Goal: Task Accomplishment & Management: Manage account settings

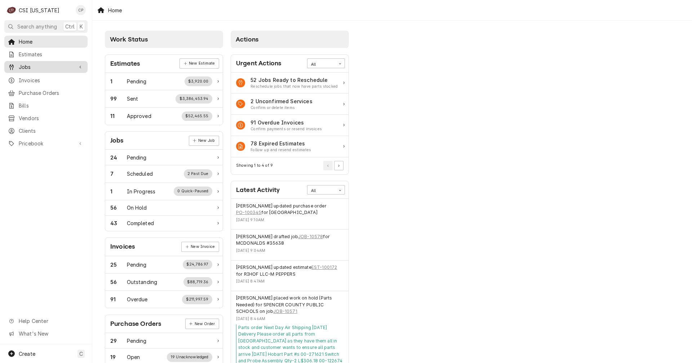
click at [37, 65] on span "Jobs" at bounding box center [46, 67] width 54 height 8
click at [36, 76] on span "Jobs" at bounding box center [51, 80] width 65 height 8
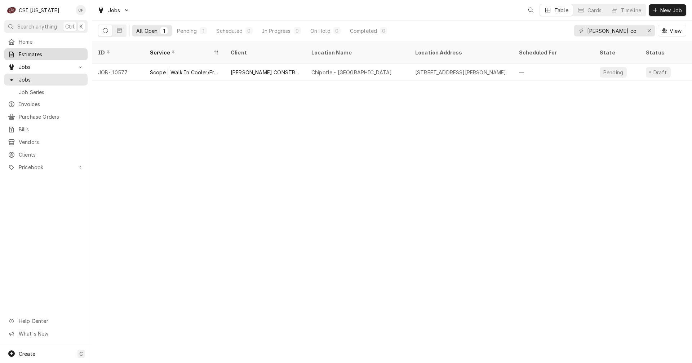
click at [40, 52] on span "Estimates" at bounding box center [51, 54] width 65 height 8
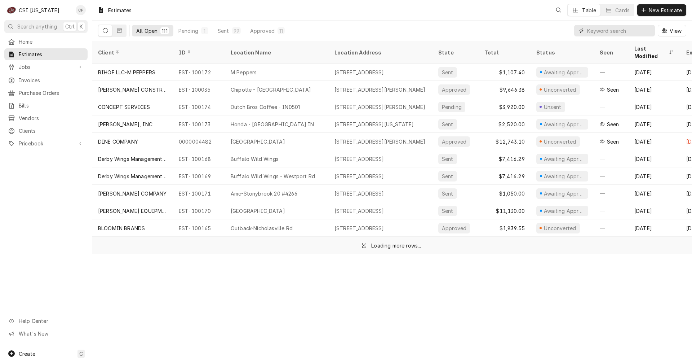
drag, startPoint x: 602, startPoint y: 32, endPoint x: 557, endPoint y: 33, distance: 45.1
click at [557, 33] on div "All Open 111 Pending 1 Sent 99 Approved 11 View" at bounding box center [392, 31] width 588 height 20
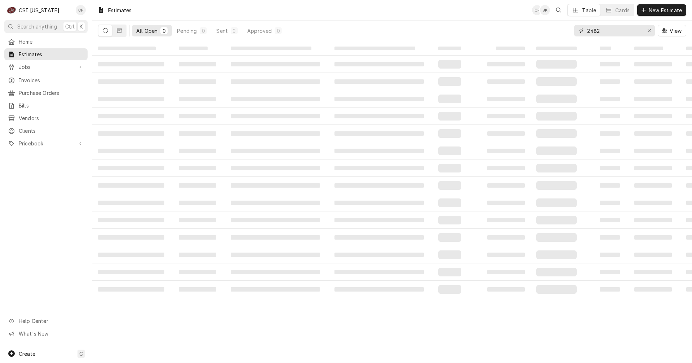
type input "2482"
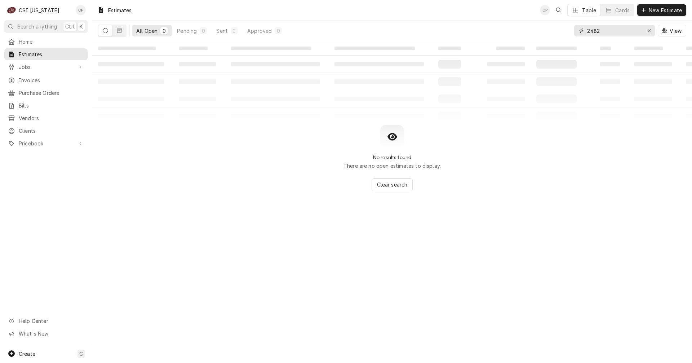
drag, startPoint x: 618, startPoint y: 32, endPoint x: 530, endPoint y: 32, distance: 88.3
click at [531, 33] on div "All Open 0 Pending 0 Sent 0 Approved 0 2482 View" at bounding box center [392, 31] width 588 height 20
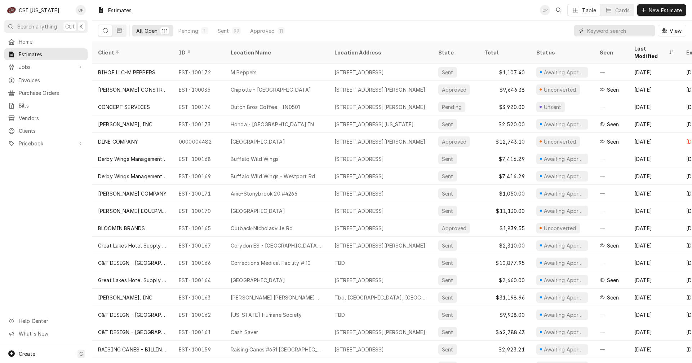
click at [594, 31] on input "Dynamic Content Wrapper" at bounding box center [619, 31] width 64 height 12
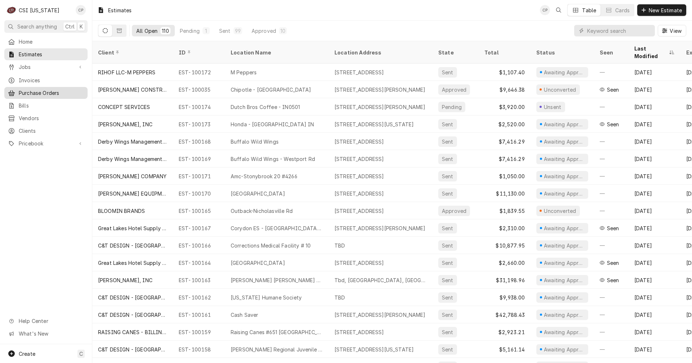
click at [40, 94] on link "Purchase Orders" at bounding box center [45, 93] width 83 height 12
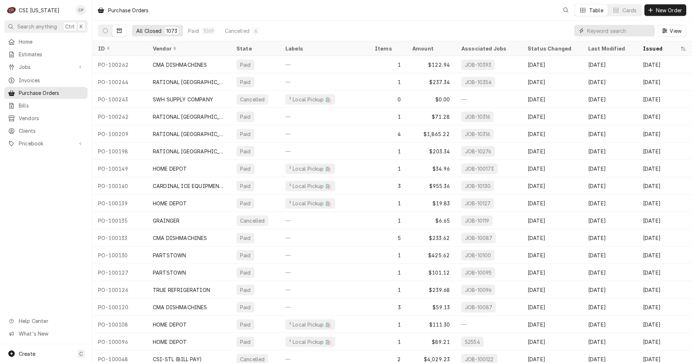
click at [603, 30] on input "Dynamic Content Wrapper" at bounding box center [619, 31] width 64 height 12
type input "100349"
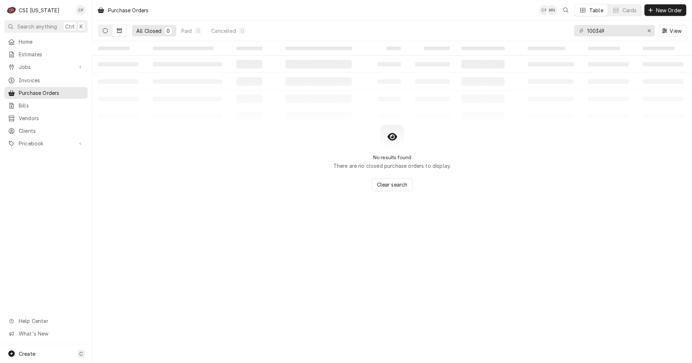
click at [106, 30] on icon "Dynamic Content Wrapper" at bounding box center [105, 30] width 5 height 5
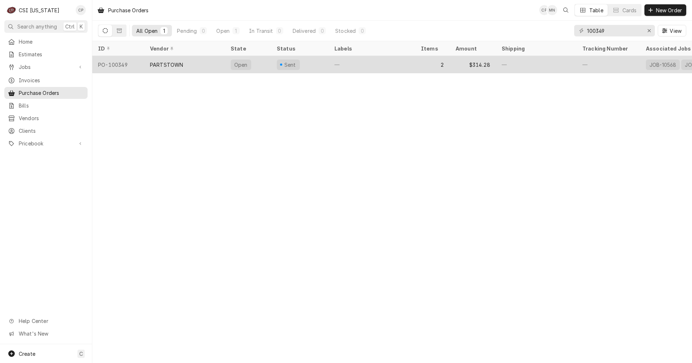
click at [208, 66] on div "PARTSTOWN" at bounding box center [184, 64] width 81 height 17
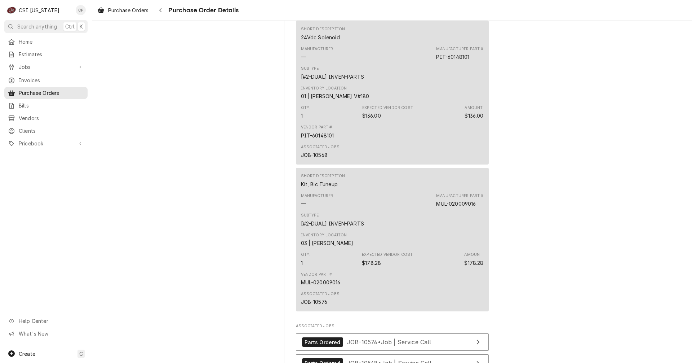
scroll to position [541, 0]
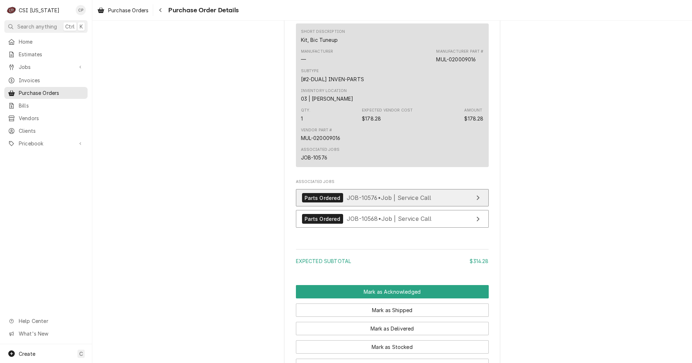
click at [440, 207] on link "Parts Ordered JOB-10576 • Job | Service Call" at bounding box center [392, 198] width 193 height 18
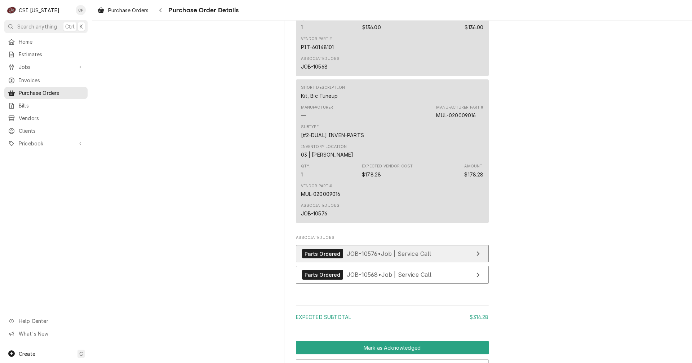
scroll to position [577, 0]
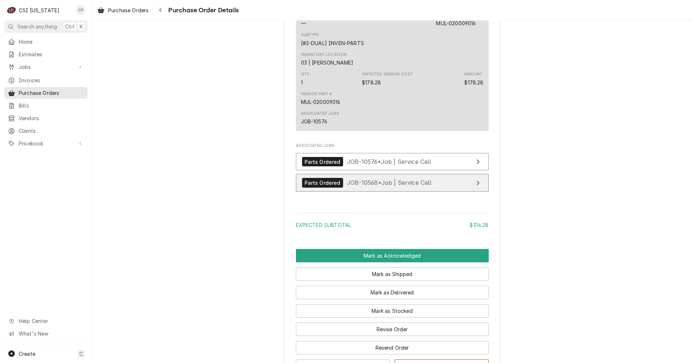
click at [421, 187] on div "Parts Ordered JOB-10568 • Job | Service Call" at bounding box center [367, 183] width 130 height 10
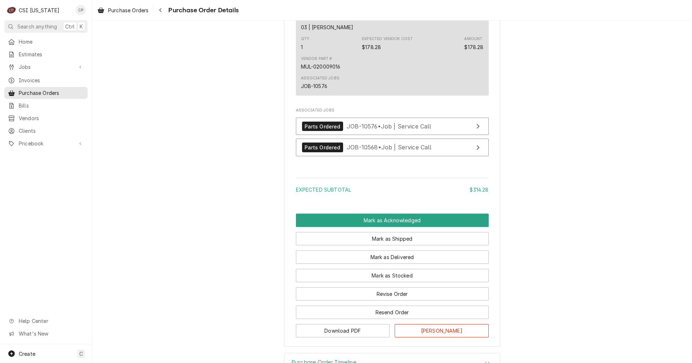
scroll to position [659, 0]
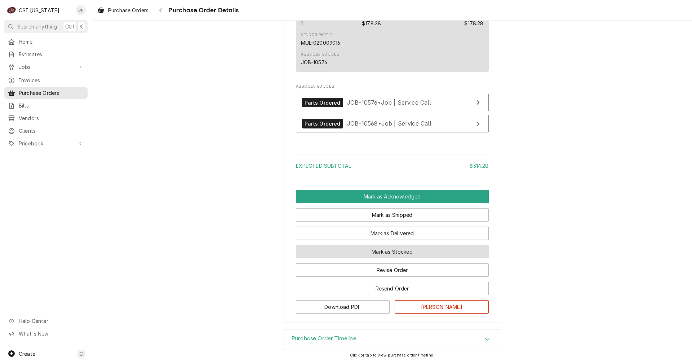
click at [380, 253] on button "Mark as Stocked" at bounding box center [392, 251] width 193 height 13
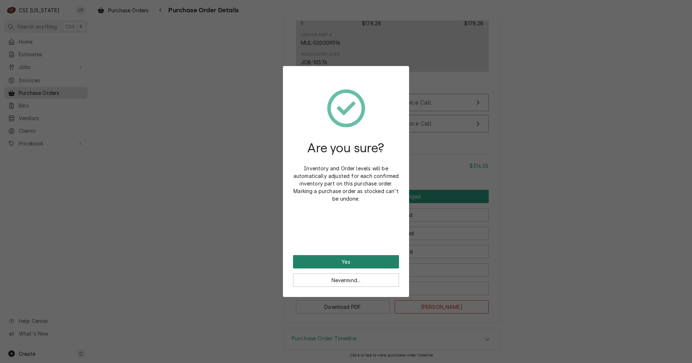
click at [353, 261] on button "Yes" at bounding box center [346, 261] width 106 height 13
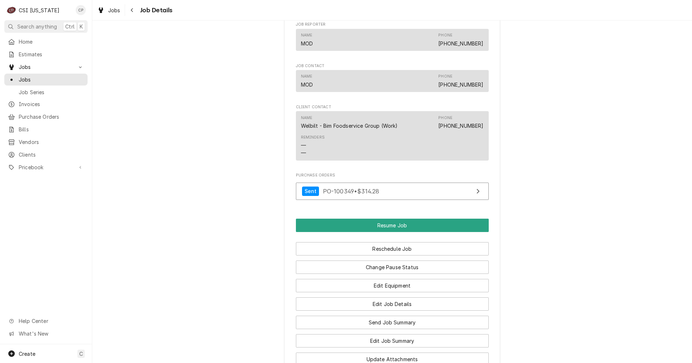
scroll to position [829, 0]
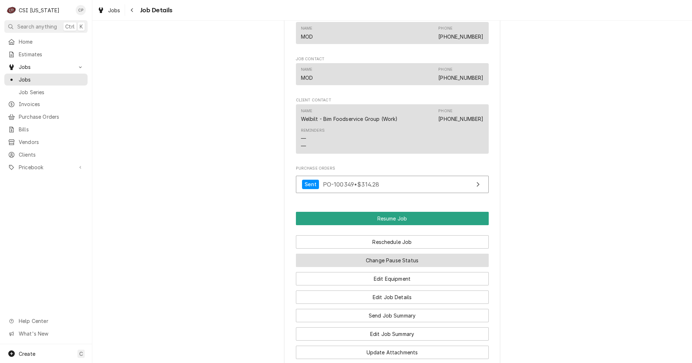
click at [381, 264] on button "Change Pause Status" at bounding box center [392, 259] width 193 height 13
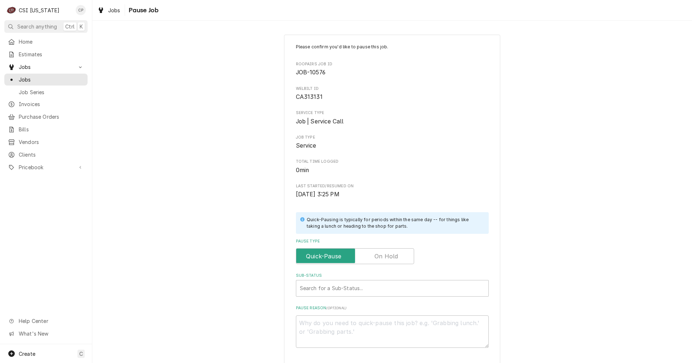
click at [389, 257] on label "Pause Type" at bounding box center [355, 256] width 118 height 16
click at [389, 257] on input "Pause Type" at bounding box center [355, 256] width 112 height 16
checkbox input "true"
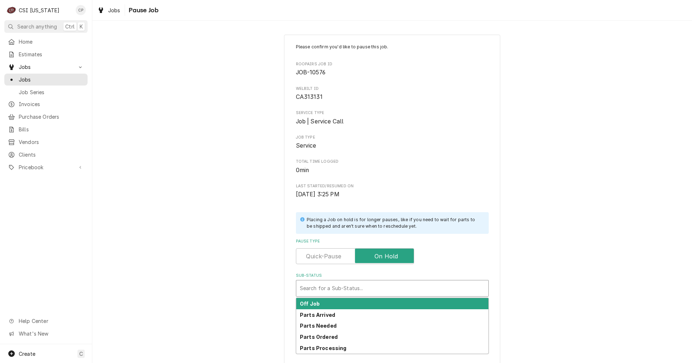
click at [315, 288] on div "Sub-Status" at bounding box center [392, 288] width 185 height 13
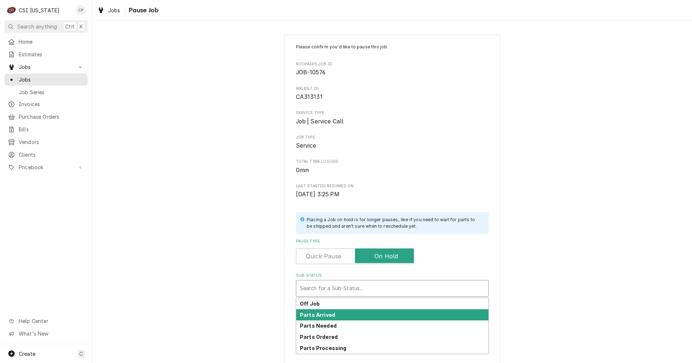
click at [319, 313] on strong "Parts Arrived" at bounding box center [317, 315] width 35 height 6
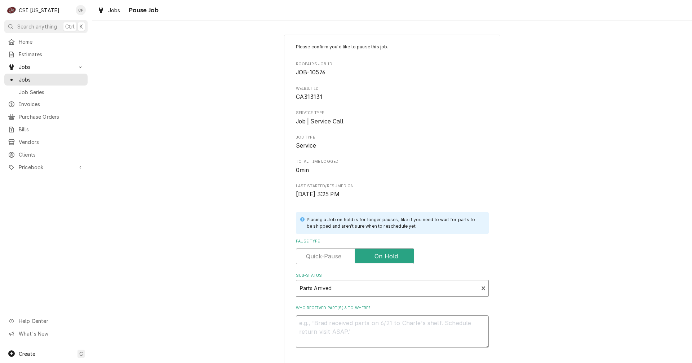
click at [325, 325] on textarea "Who received part(s) & to where?" at bounding box center [392, 331] width 193 height 32
type textarea "x"
type textarea "p"
type textarea "x"
type textarea "pa"
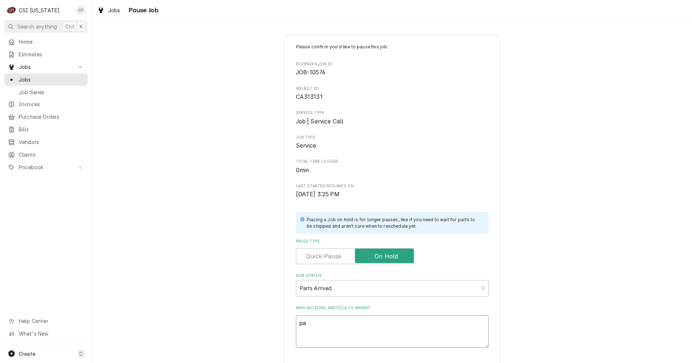
type textarea "x"
type textarea "par"
type textarea "x"
type textarea "part"
type textarea "x"
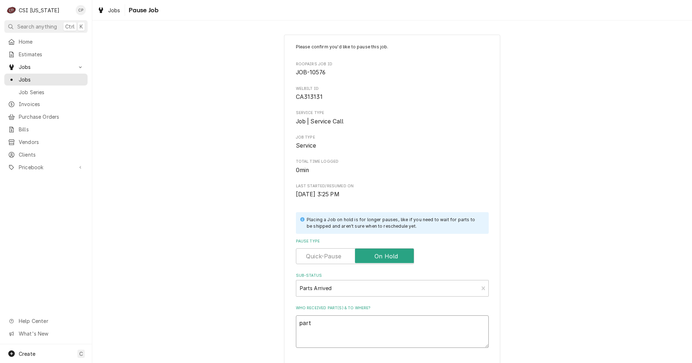
type textarea "parts"
type textarea "x"
type textarea "parts"
type textarea "x"
type textarea "parts r"
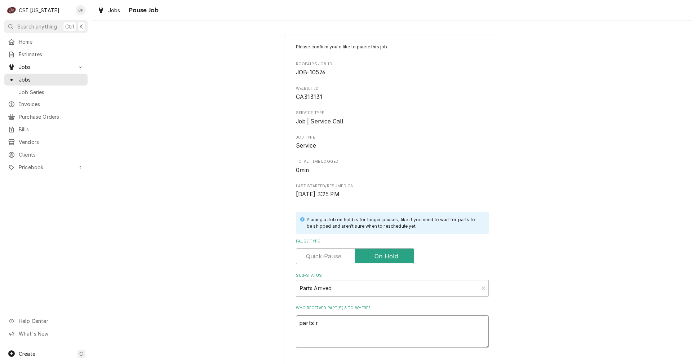
type textarea "x"
type textarea "parts re"
type textarea "x"
type textarea "parts rec"
type textarea "x"
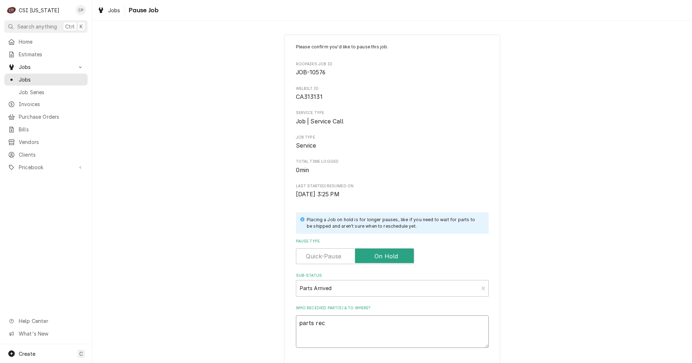
type textarea "parts rece"
type textarea "x"
type textarea "parts recei"
type textarea "x"
type textarea "parts receiv"
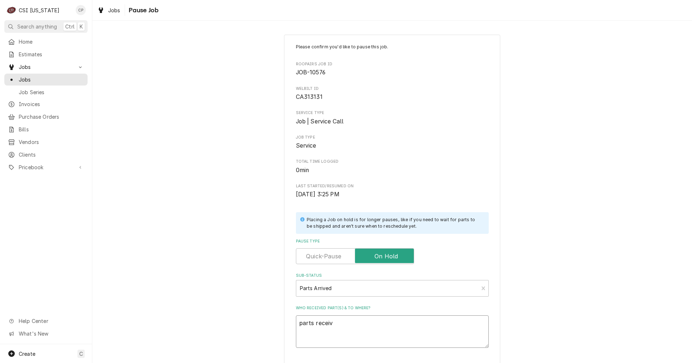
type textarea "x"
type textarea "parts receive"
type textarea "x"
type textarea "parts received"
type textarea "x"
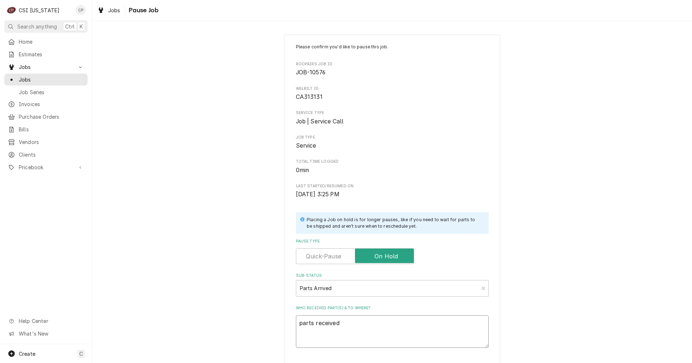
type textarea "parts received"
type textarea "x"
type textarea "parts received a"
type textarea "x"
type textarea "parts received an"
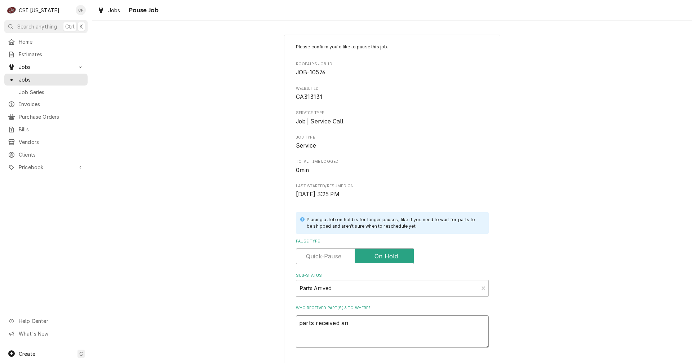
type textarea "x"
type textarea "parts received and"
type textarea "x"
type textarea "parts received and"
type textarea "x"
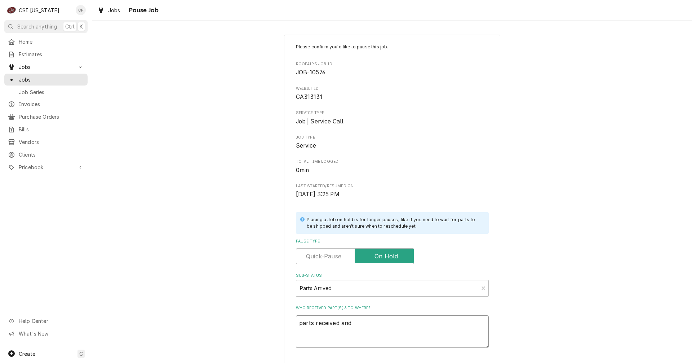
type textarea "parts received and p"
type textarea "x"
type textarea "parts received and pl"
type textarea "x"
type textarea "parts received and pla"
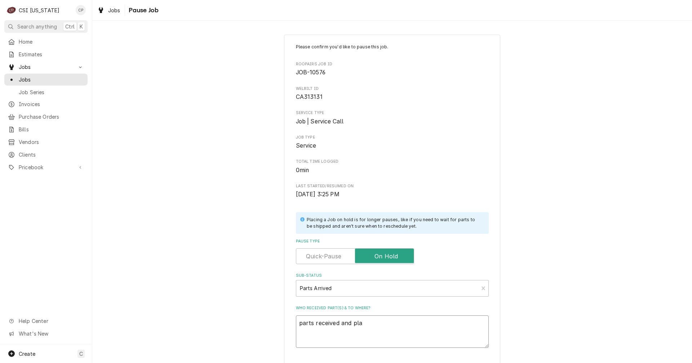
type textarea "x"
type textarea "parts received and place"
type textarea "x"
type textarea "parts received and placed"
type textarea "x"
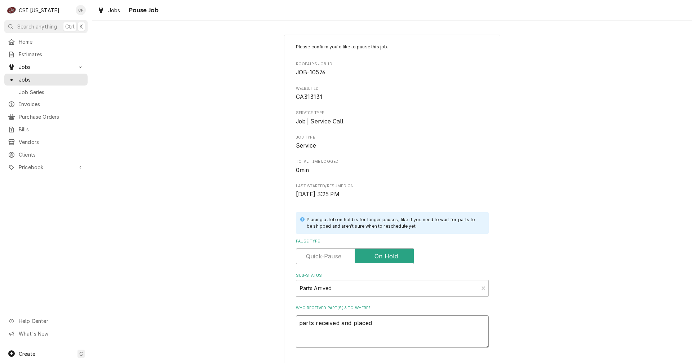
type textarea "parts received and placed"
type textarea "x"
type textarea "parts received and placed o"
type textarea "x"
type textarea "parts received and placed on"
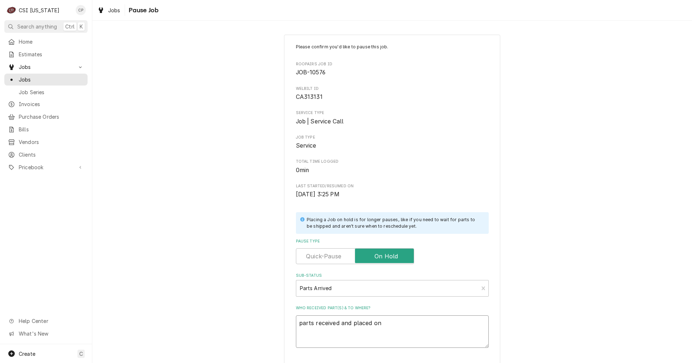
type textarea "x"
type textarea "parts received and placed on"
type textarea "x"
type textarea "parts received and placed on B"
type textarea "x"
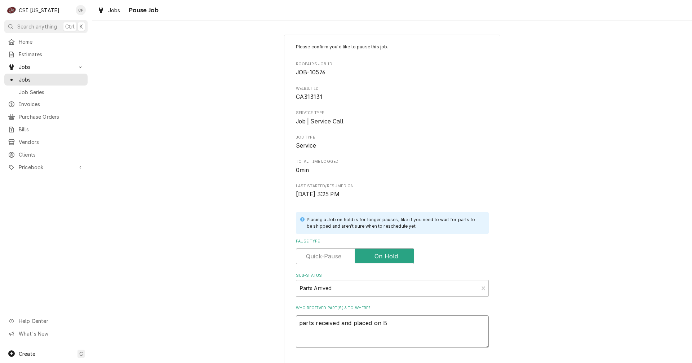
type textarea "parts received and placed on Br"
type textarea "x"
type textarea "parts received and placed on Bry"
type textarea "x"
type textarea "parts received and placed on Brya"
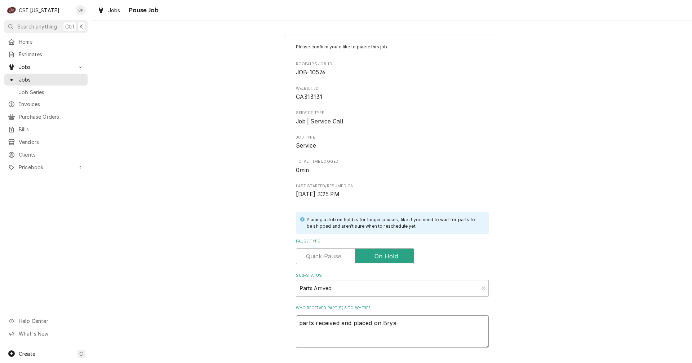
type textarea "x"
type textarea "parts received and placed on Bryan"
type textarea "x"
type textarea "parts received and placed on Bryant"
type textarea "x"
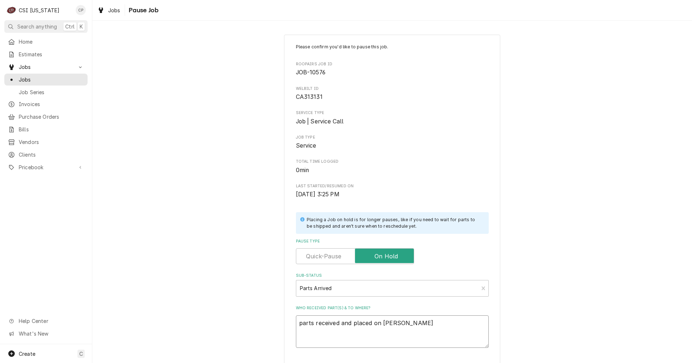
type textarea "parts received and placed on Bryants"
type textarea "x"
type textarea "parts received and placed on Bryants"
type textarea "x"
type textarea "parts received and placed on Bryants s"
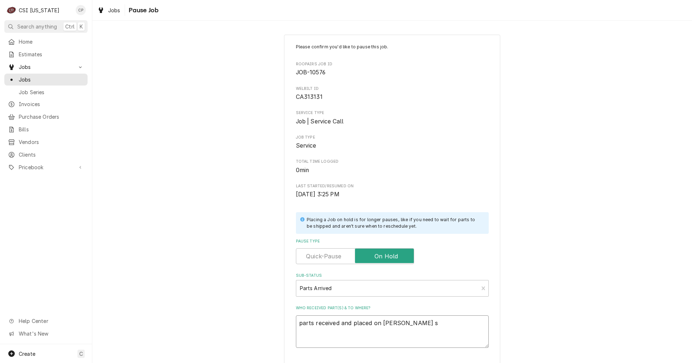
type textarea "x"
type textarea "parts received and placed on Bryants sh"
type textarea "x"
type textarea "parts received and placed on Bryants she"
type textarea "x"
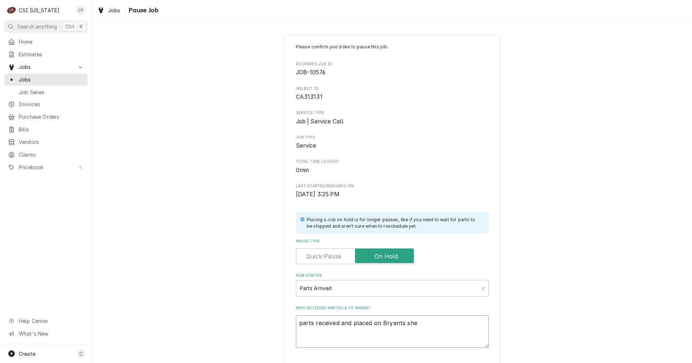
type textarea "parts received and placed on Bryants shel"
type textarea "x"
type textarea "parts received and placed on Bryants shelf"
click at [202, 299] on div "Please confirm you'd like to pause this job. Roopairs Job ID JOB-10576 WELBILT …" at bounding box center [392, 228] width 600 height 400
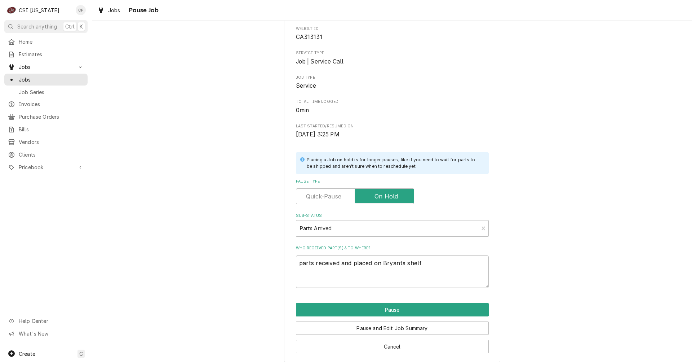
scroll to position [66, 0]
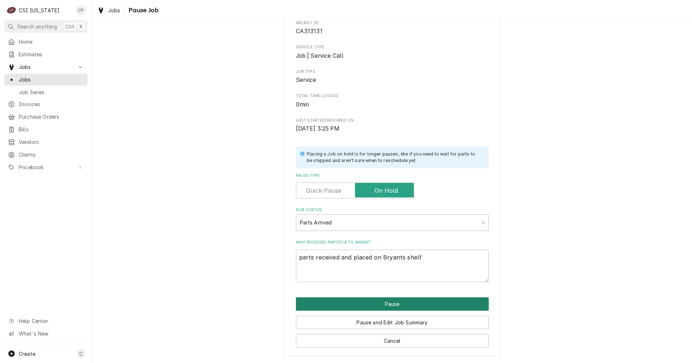
click at [397, 303] on button "Pause" at bounding box center [392, 303] width 193 height 13
type textarea "x"
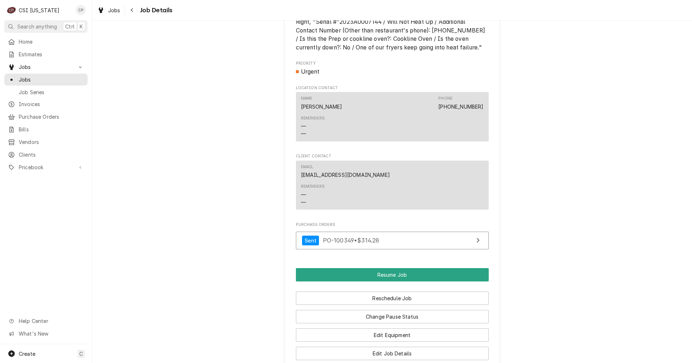
scroll to position [865, 0]
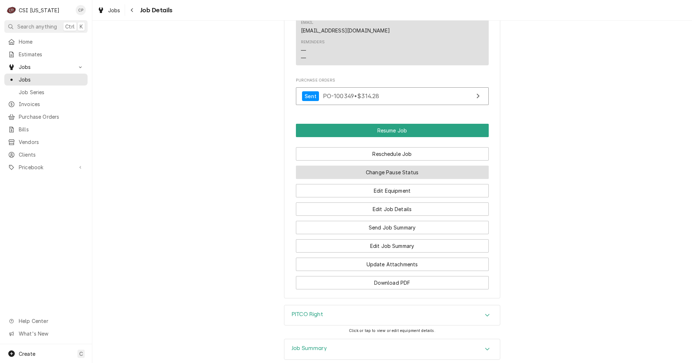
click at [406, 178] on button "Change Pause Status" at bounding box center [392, 171] width 193 height 13
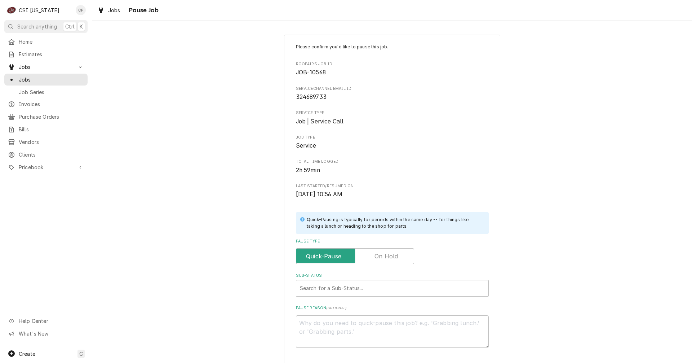
click at [381, 256] on label "Pause Type" at bounding box center [355, 256] width 118 height 16
click at [381, 256] on input "Pause Type" at bounding box center [355, 256] width 112 height 16
checkbox input "true"
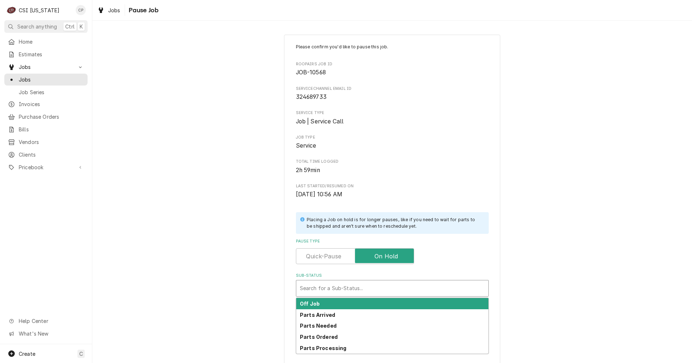
click at [367, 289] on div "Sub-Status" at bounding box center [392, 288] width 185 height 13
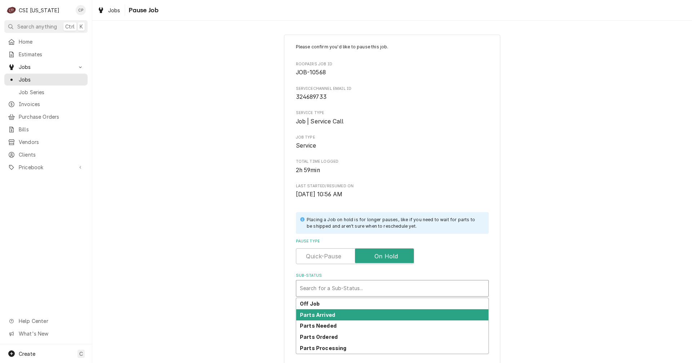
click at [325, 315] on strong "Parts Arrived" at bounding box center [317, 315] width 35 height 6
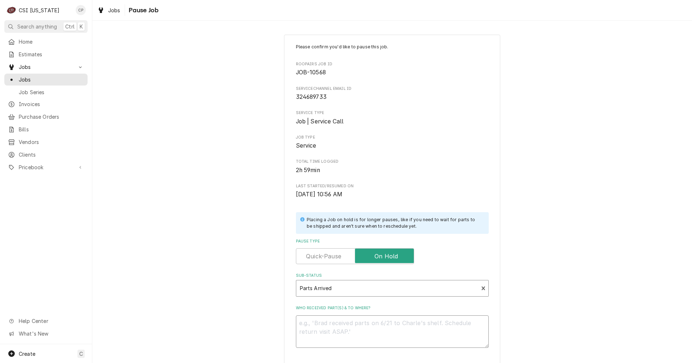
click at [324, 323] on textarea "Who received part(s) & to where?" at bounding box center [392, 331] width 193 height 32
type textarea "x"
type textarea "p"
type textarea "x"
type textarea "pa"
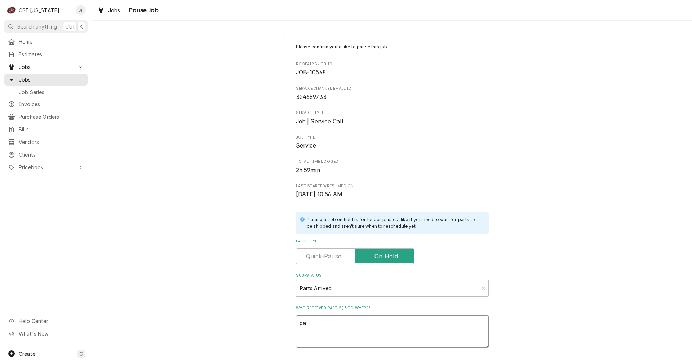
type textarea "x"
type textarea "par"
type textarea "x"
type textarea "part"
type textarea "x"
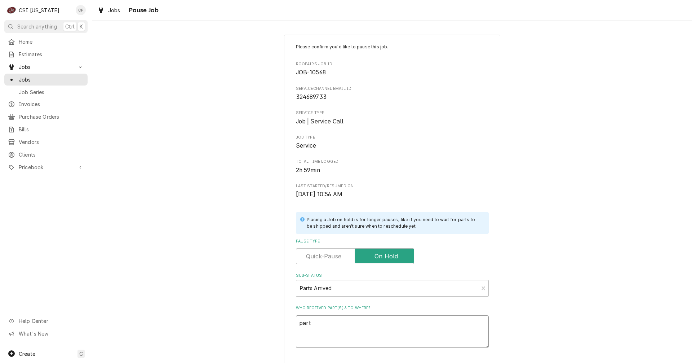
type textarea "parts"
type textarea "x"
type textarea "parts"
type textarea "x"
type textarea "parts r"
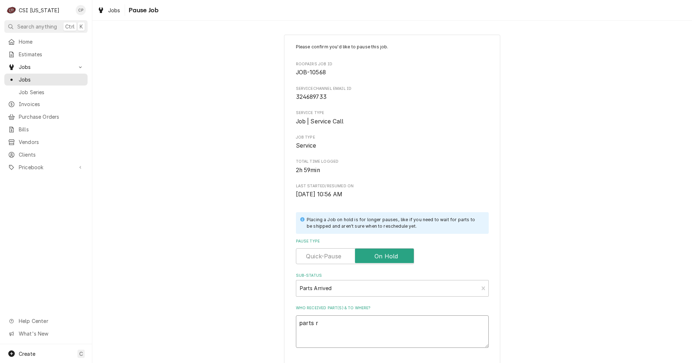
type textarea "x"
type textarea "parts re"
type textarea "x"
type textarea "parts rec"
type textarea "x"
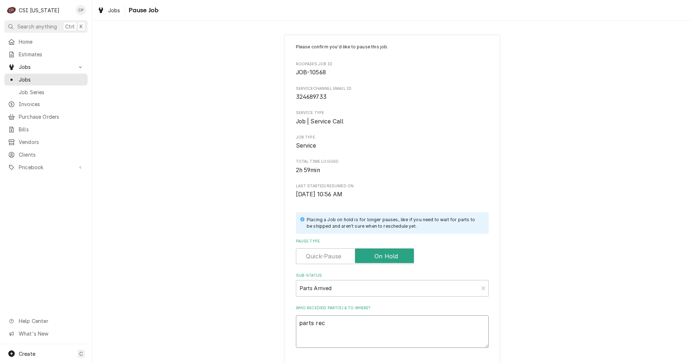
type textarea "parts rece"
type textarea "x"
type textarea "parts recei"
type textarea "x"
type textarea "parts receiv"
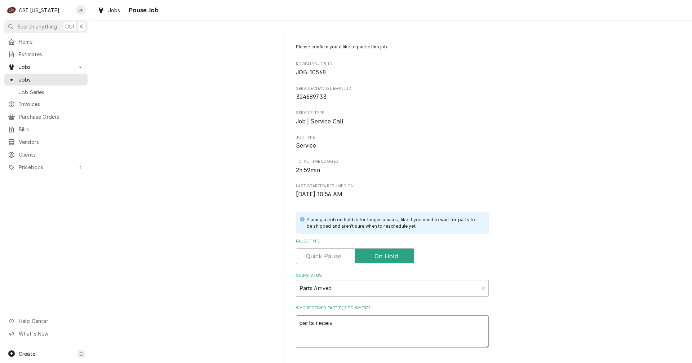
type textarea "x"
type textarea "parts receive"
type textarea "x"
type textarea "parts received"
type textarea "x"
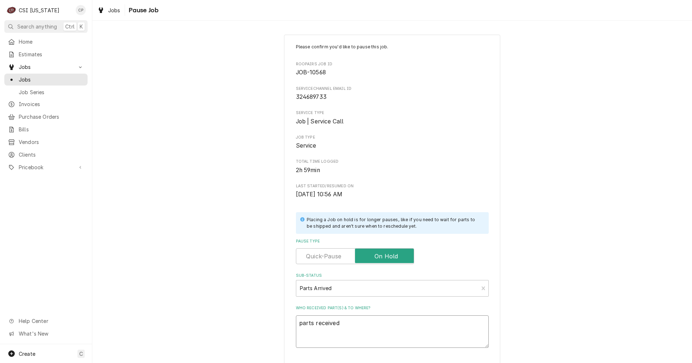
type textarea "parts received"
type textarea "x"
type textarea "parts received a"
type textarea "x"
type textarea "parts received an"
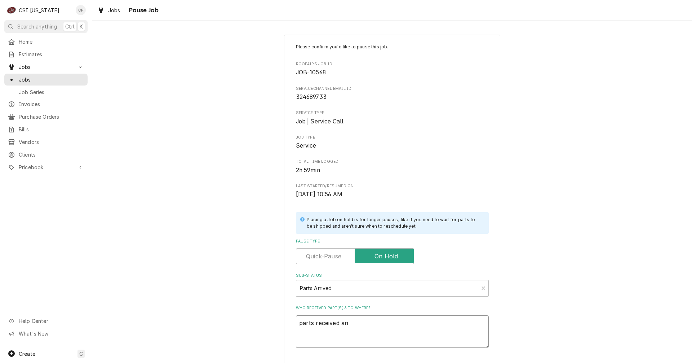
type textarea "x"
type textarea "parts received and"
type textarea "x"
type textarea "parts received and"
type textarea "x"
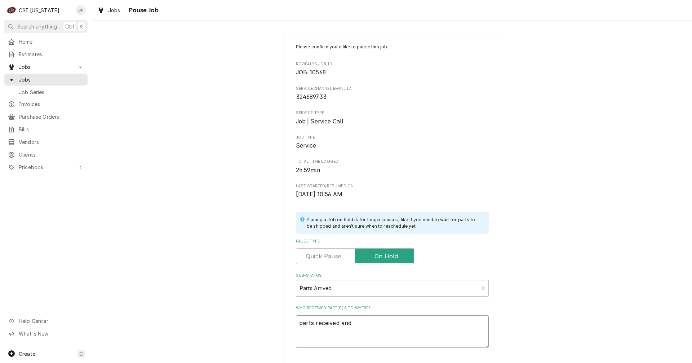
type textarea "parts received and p"
type textarea "x"
type textarea "parts received and pl"
type textarea "x"
type textarea "parts received and pl;"
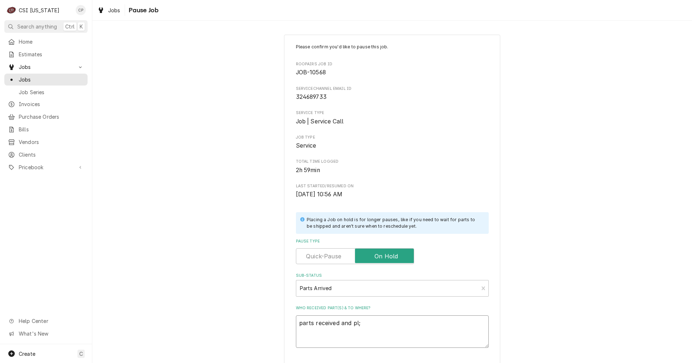
type textarea "x"
type textarea "parts received and pl;a"
type textarea "x"
type textarea "parts received and pl;ac"
type textarea "x"
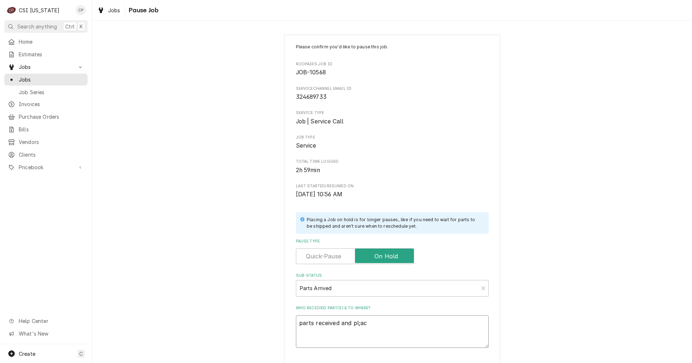
type textarea "parts received and pl;ace"
type textarea "x"
type textarea "parts received and pl;ac"
type textarea "x"
type textarea "parts received and pl;a"
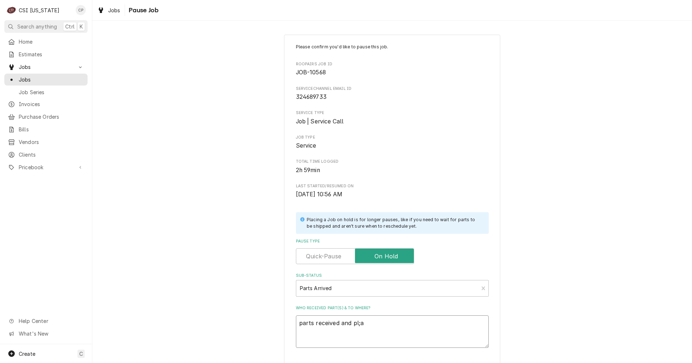
type textarea "x"
type textarea "parts received and pl;"
type textarea "x"
type textarea "parts received and pl"
type textarea "x"
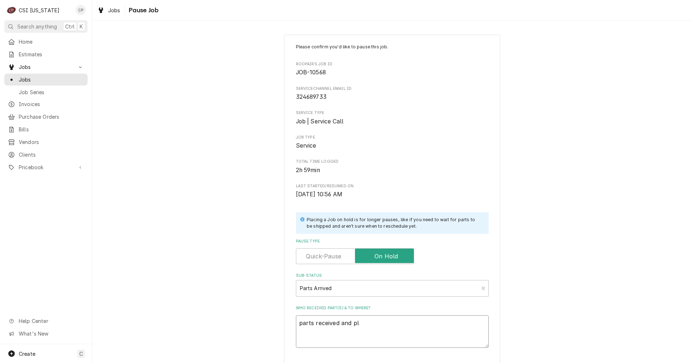
type textarea "parts received and pla"
type textarea "x"
type textarea "parts received and place"
type textarea "x"
type textarea "parts received and placed"
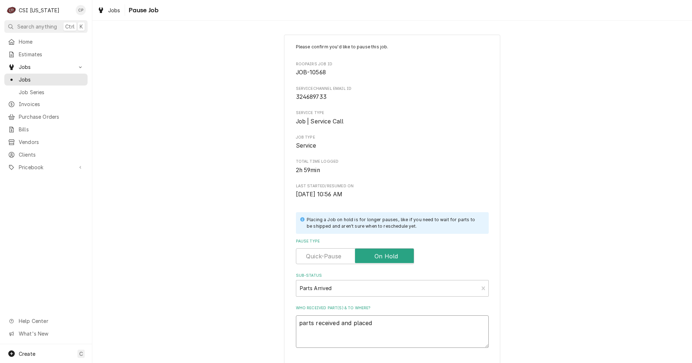
type textarea "x"
type textarea "parts received and placed"
type textarea "x"
type textarea "parts received and placed o"
type textarea "x"
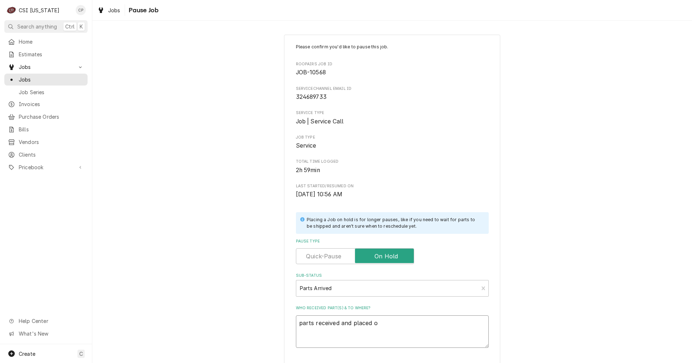
type textarea "parts received and placed on"
type textarea "x"
type textarea "parts received and placed on"
type textarea "x"
type textarea "parts received and placed on J"
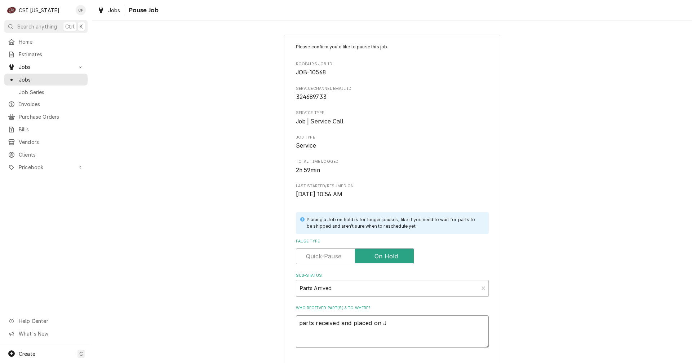
type textarea "x"
type textarea "parts received and placed on Je"
type textarea "x"
type textarea "parts received and placed on Jef"
type textarea "x"
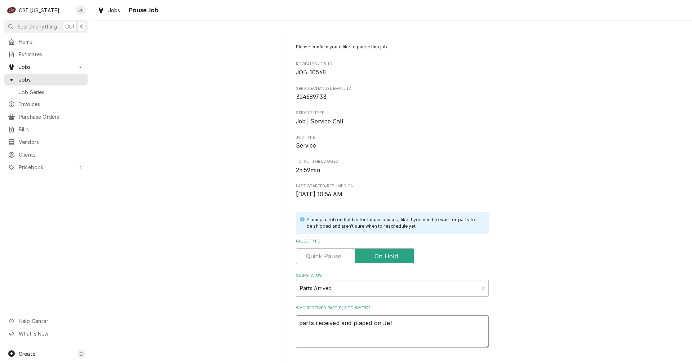
type textarea "parts received and placed on Jeff"
type textarea "x"
type textarea "parts received and placed on Jeffs"
type textarea "x"
type textarea "parts received and placed on Jeffs"
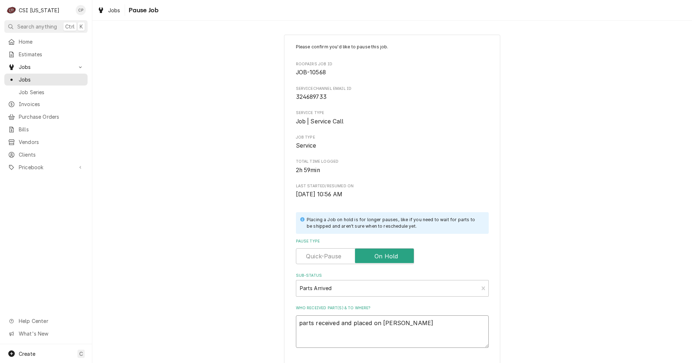
type textarea "x"
type textarea "parts received and placed on Jeffs s"
type textarea "x"
type textarea "parts received and placed on Jeffs sh"
type textarea "x"
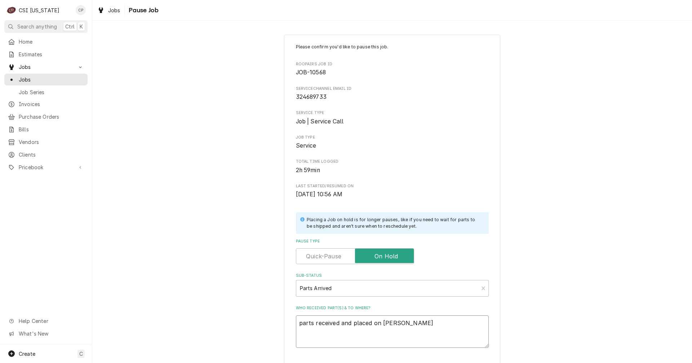
type textarea "parts received and placed on Jeffs she"
type textarea "x"
type textarea "parts received and placed on Jeffs shel"
type textarea "x"
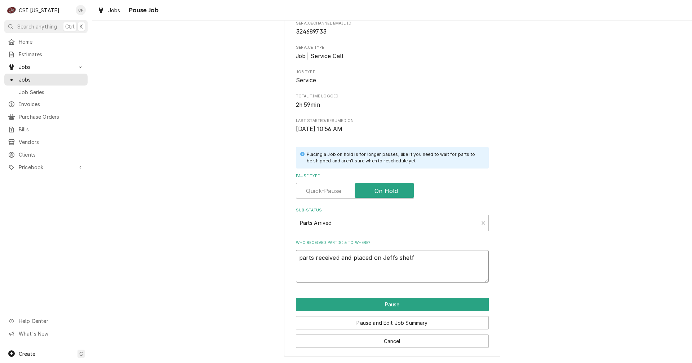
scroll to position [66, 0]
type textarea "parts received and placed on Jeffs shelf"
click at [392, 308] on button "Pause" at bounding box center [392, 303] width 193 height 13
type textarea "x"
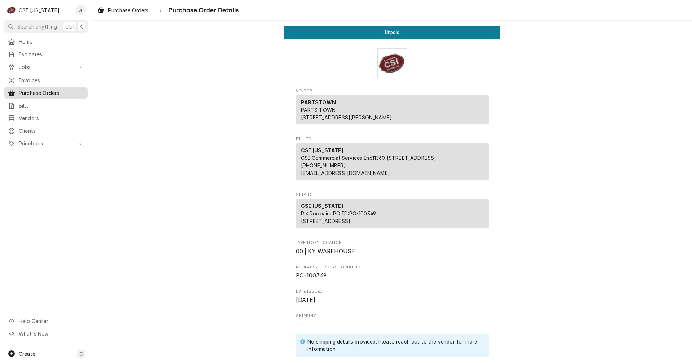
click at [45, 91] on span "Purchase Orders" at bounding box center [51, 93] width 65 height 8
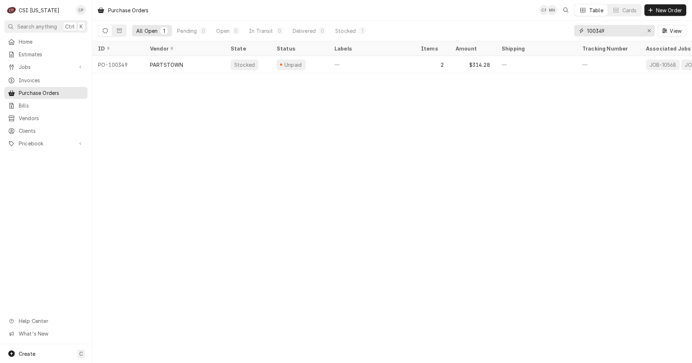
click at [610, 32] on input "100349" at bounding box center [614, 31] width 54 height 12
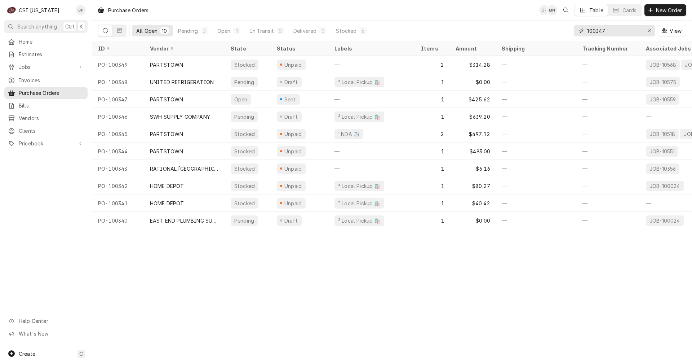
type input "100347"
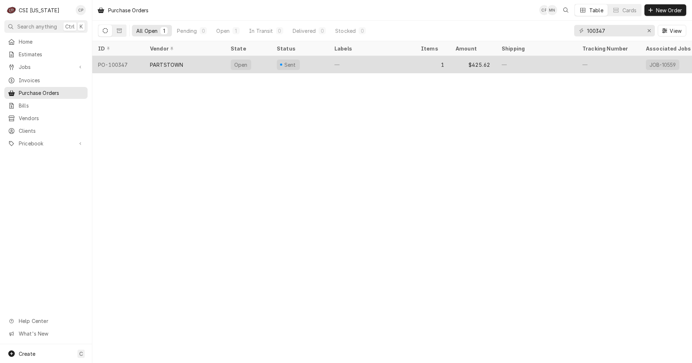
click at [217, 63] on div "PARTSTOWN" at bounding box center [184, 64] width 81 height 17
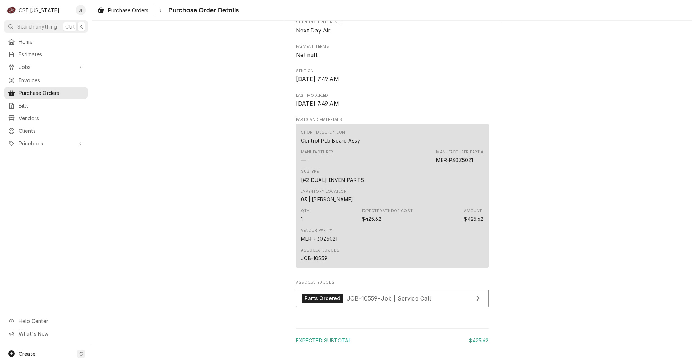
scroll to position [325, 0]
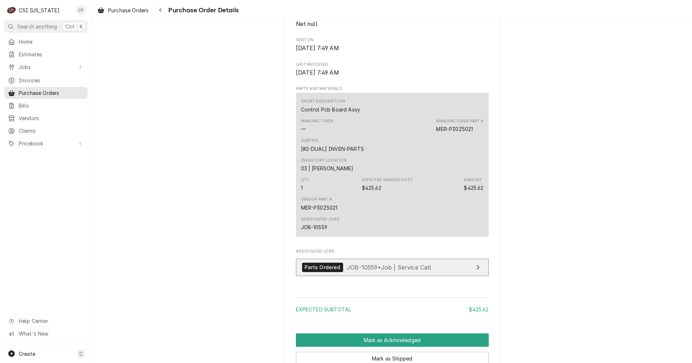
click at [448, 276] on link "Parts Ordered JOB-10559 • Job | Service Call" at bounding box center [392, 268] width 193 height 18
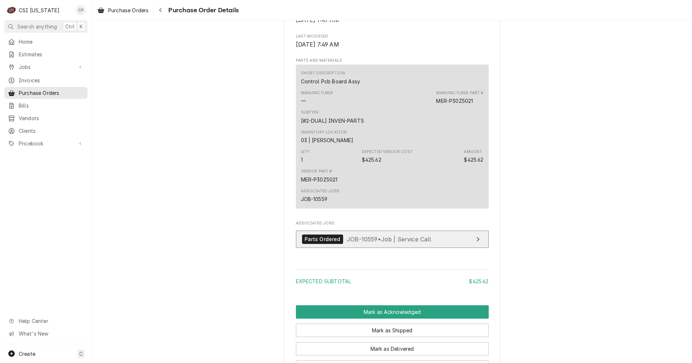
scroll to position [469, 0]
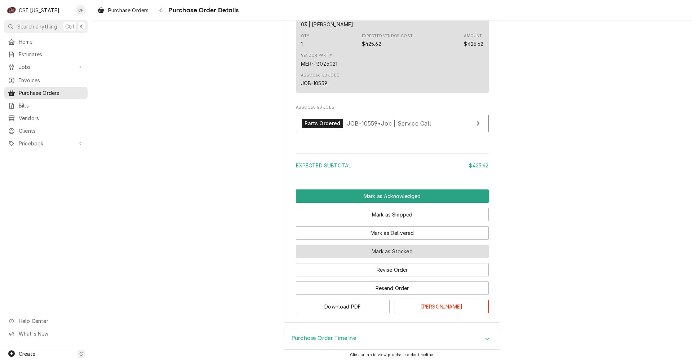
click at [383, 258] on button "Mark as Stocked" at bounding box center [392, 250] width 193 height 13
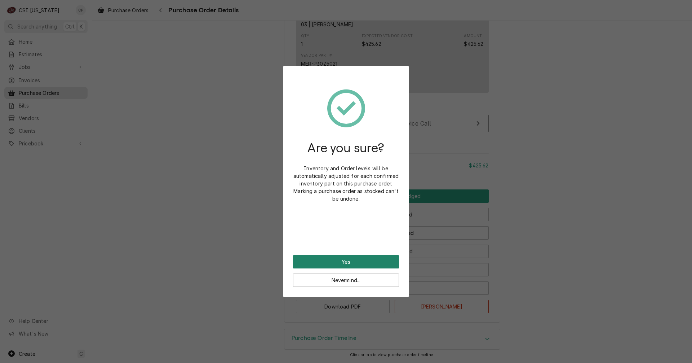
click at [364, 261] on button "Yes" at bounding box center [346, 261] width 106 height 13
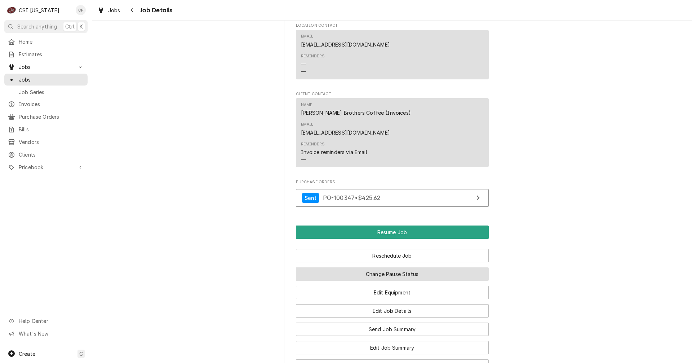
scroll to position [613, 0]
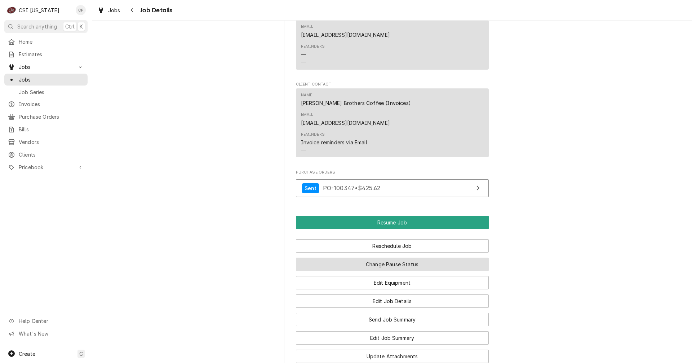
click at [399, 257] on button "Change Pause Status" at bounding box center [392, 263] width 193 height 13
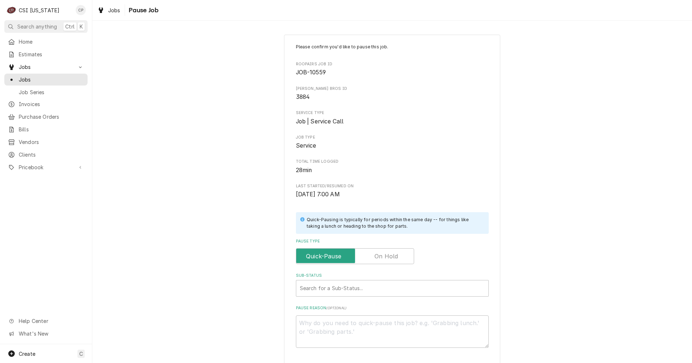
click at [390, 259] on label "Pause Type" at bounding box center [355, 256] width 118 height 16
click at [390, 259] on input "Pause Type" at bounding box center [355, 256] width 112 height 16
checkbox input "true"
click at [337, 292] on div "Sub-Status" at bounding box center [392, 288] width 185 height 13
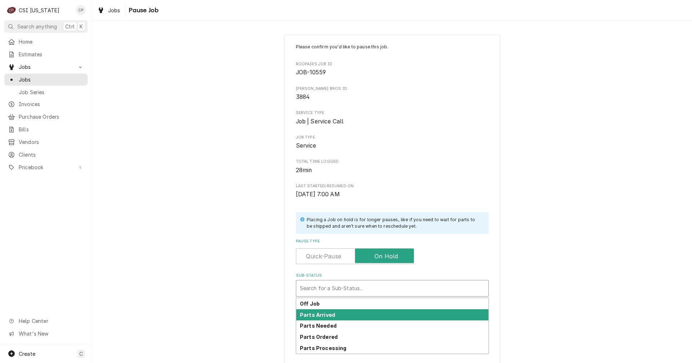
click at [321, 315] on strong "Parts Arrived" at bounding box center [317, 315] width 35 height 6
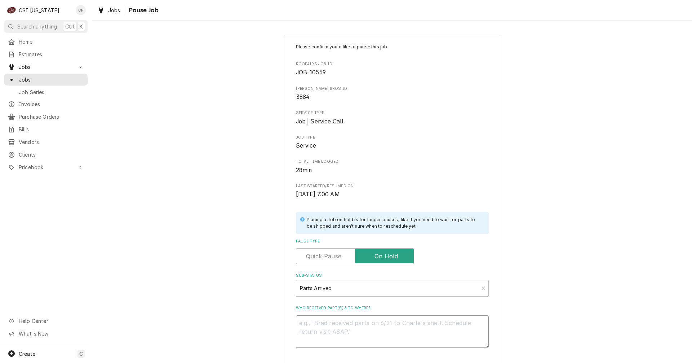
drag, startPoint x: 327, startPoint y: 319, endPoint x: 329, endPoint y: 323, distance: 4.0
click at [329, 323] on textarea "Who received part(s) & to where?" at bounding box center [392, 331] width 193 height 32
type textarea "x"
type textarea "p"
type textarea "x"
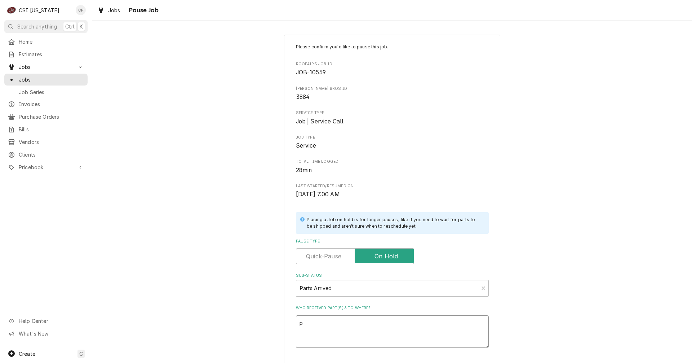
type textarea "pa"
type textarea "x"
type textarea "part"
type textarea "x"
type textarea "parts"
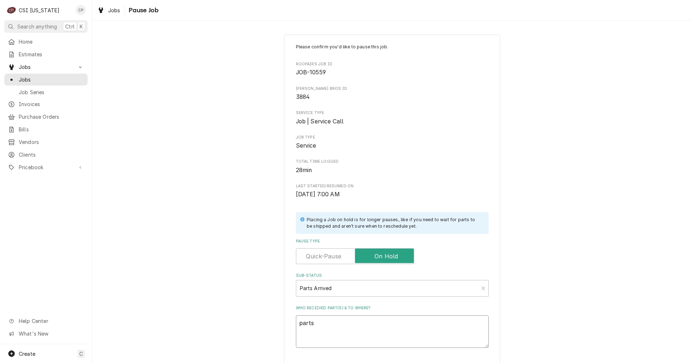
type textarea "x"
type textarea "parts"
type textarea "x"
type textarea "parts r"
type textarea "x"
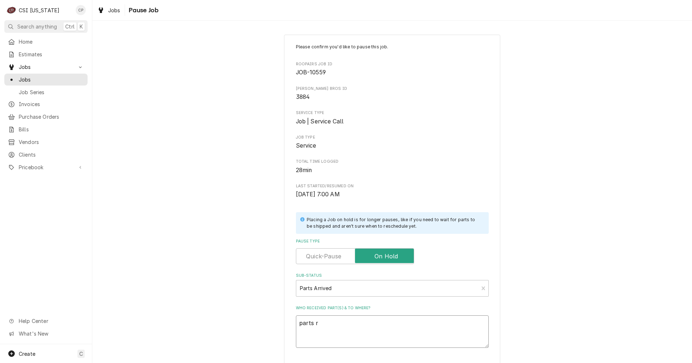
type textarea "parts re"
type textarea "x"
type textarea "parts rec"
type textarea "x"
type textarea "parts rece"
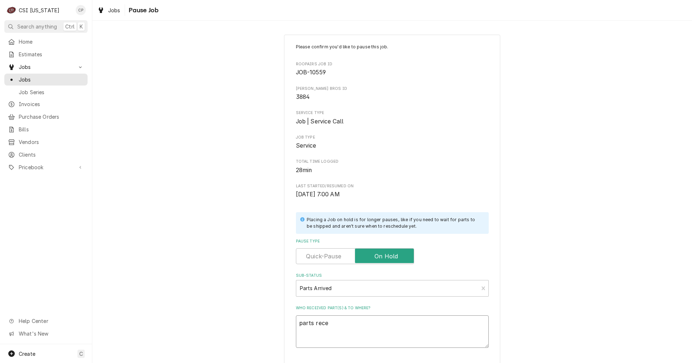
type textarea "x"
type textarea "parts recei"
type textarea "x"
type textarea "parts receiv"
type textarea "x"
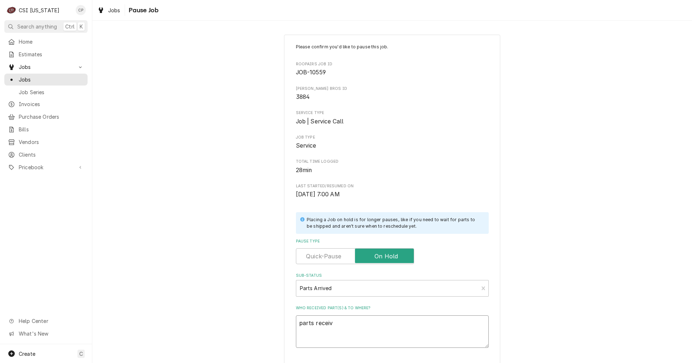
type textarea "parts receive"
type textarea "x"
type textarea "parts received"
type textarea "x"
type textarea "parts received"
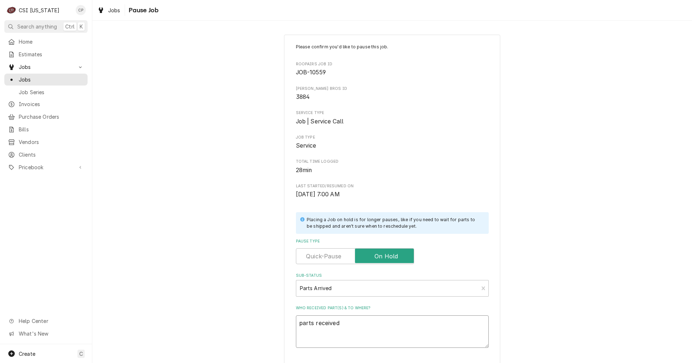
type textarea "x"
type textarea "parts received a"
type textarea "x"
type textarea "parts received an"
type textarea "x"
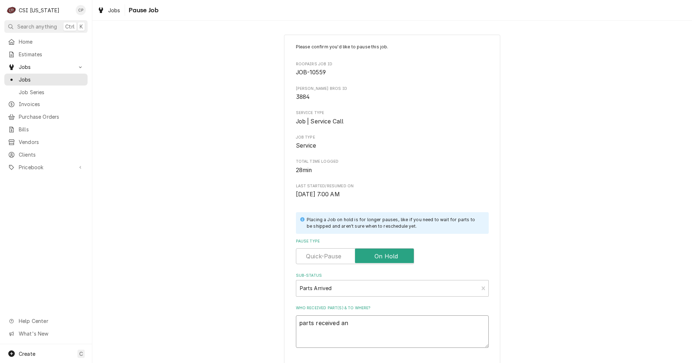
type textarea "parts received and"
type textarea "x"
type textarea "parts received and"
type textarea "x"
type textarea "parts received and p"
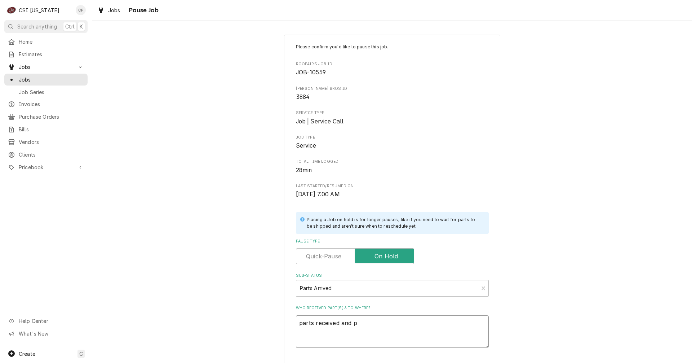
type textarea "x"
type textarea "parts received and pl"
type textarea "x"
type textarea "parts received and pla"
type textarea "x"
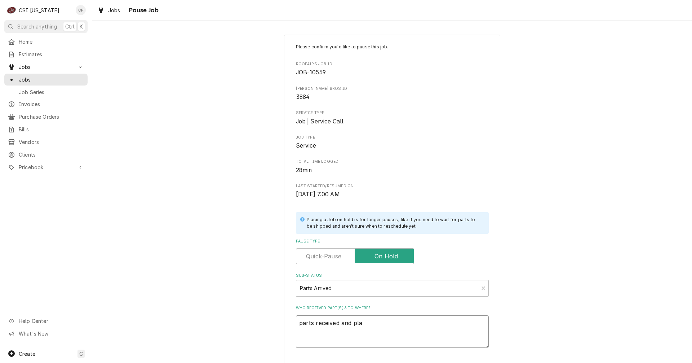
type textarea "parts received and plac"
type textarea "x"
type textarea "parts received and place"
type textarea "x"
type textarea "parts received and placed"
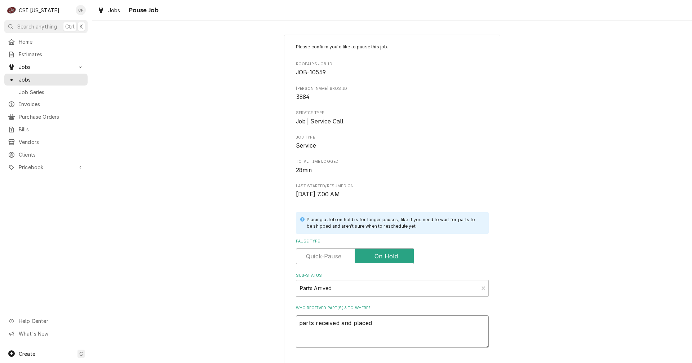
type textarea "x"
type textarea "parts received and placed"
type textarea "x"
type textarea "parts received and placed o"
type textarea "x"
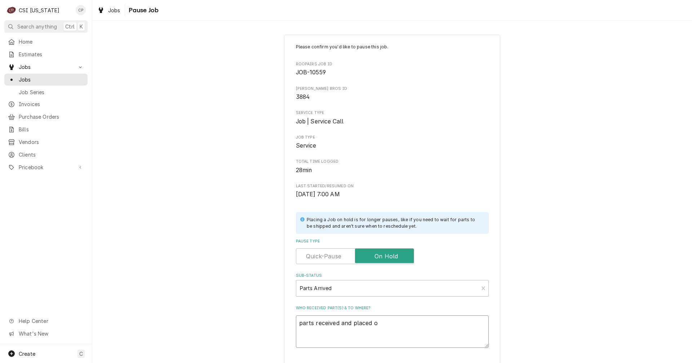
type textarea "parts received and placed on"
type textarea "x"
type textarea "parts received and placed on"
type textarea "x"
type textarea "parts received and placed on M"
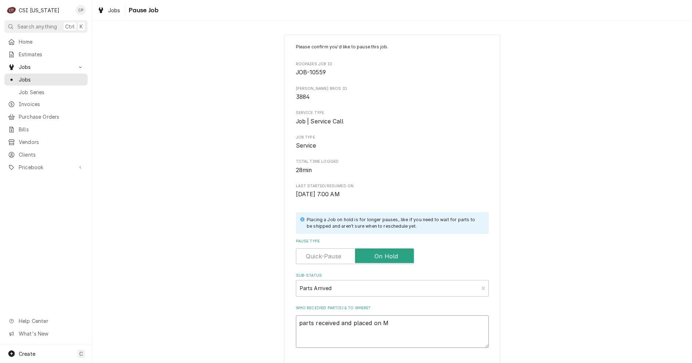
type textarea "x"
type textarea "parts received and placed on Ma"
type textarea "x"
type textarea "parts received and placed on Mat"
type textarea "x"
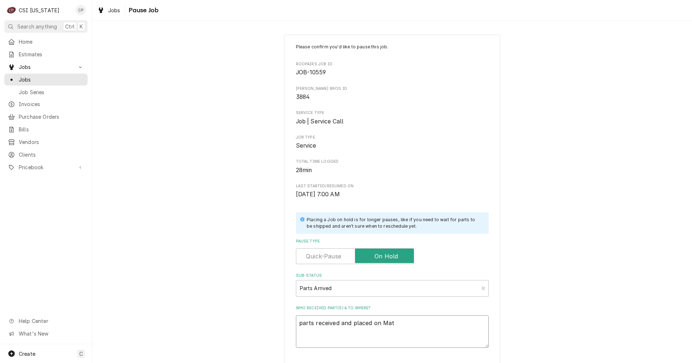
type textarea "parts received and placed on Matt"
type textarea "x"
type textarea "parts received and placed on Matts"
type textarea "x"
type textarea "parts received and placed on Matt"
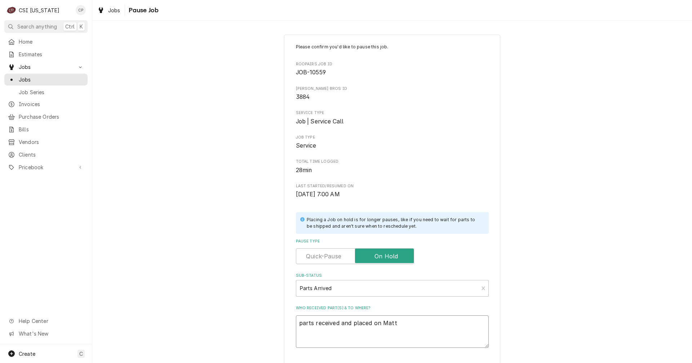
type textarea "x"
type textarea "parts received and placed on Matt'"
type textarea "x"
type textarea "parts received and placed on Matt's"
type textarea "x"
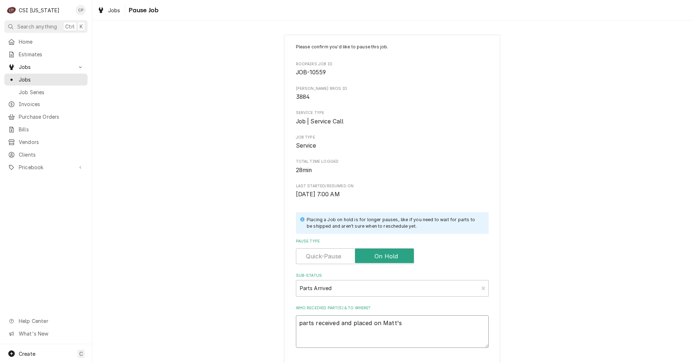
type textarea "parts received and placed on Matt's"
type textarea "x"
type textarea "parts received and placed on Matt's s"
type textarea "x"
type textarea "parts received and placed on Matt's sh"
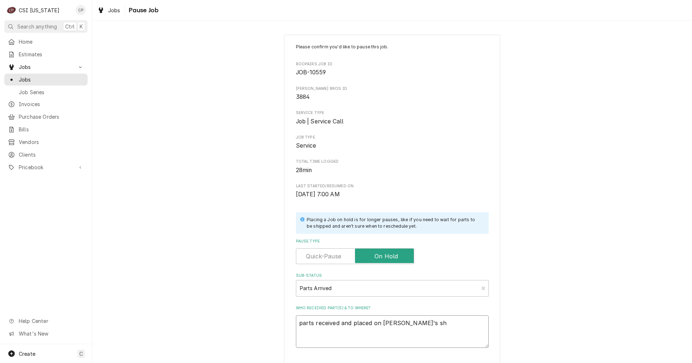
type textarea "x"
type textarea "parts received and placed on Matt's she"
type textarea "x"
type textarea "parts received and placed on Matt's shel"
type textarea "x"
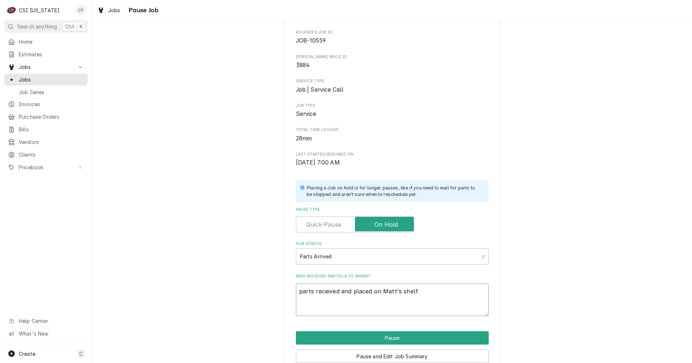
scroll to position [66, 0]
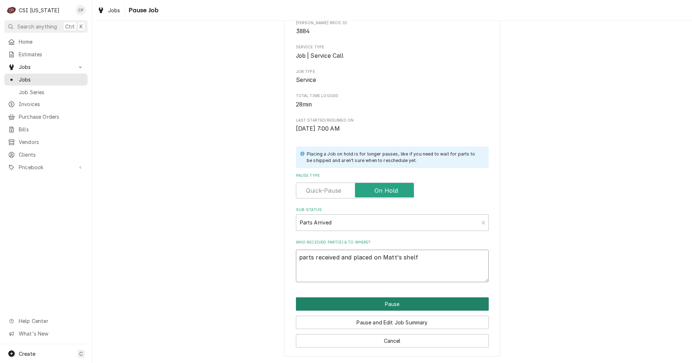
type textarea "parts received and placed on Matt's shelf"
click at [395, 302] on button "Pause" at bounding box center [392, 303] width 193 height 13
type textarea "x"
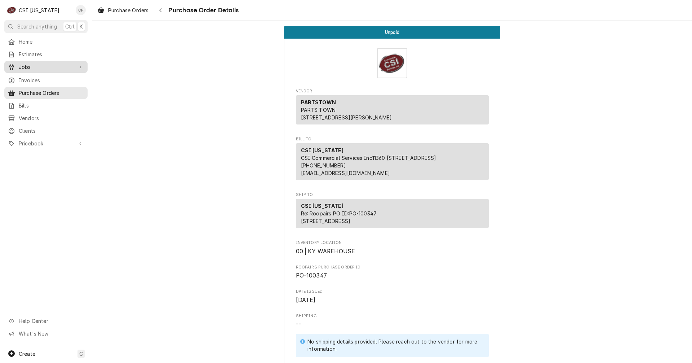
click at [23, 63] on span "Jobs" at bounding box center [46, 67] width 54 height 8
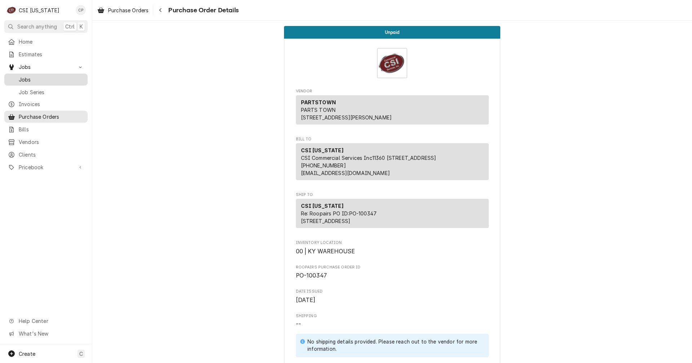
click at [28, 76] on span "Jobs" at bounding box center [51, 80] width 65 height 8
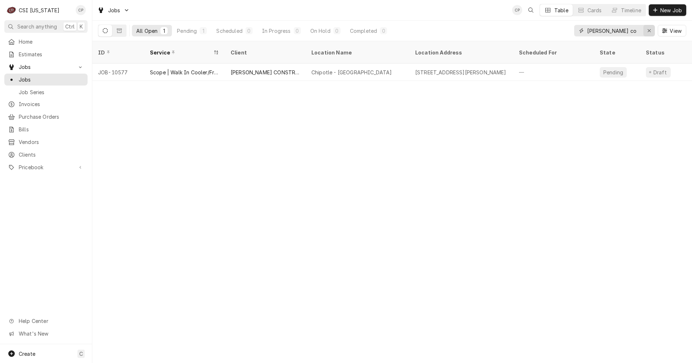
click at [650, 30] on icon "Erase input" at bounding box center [650, 30] width 4 height 5
